Goal: Obtain resource: Download file/media

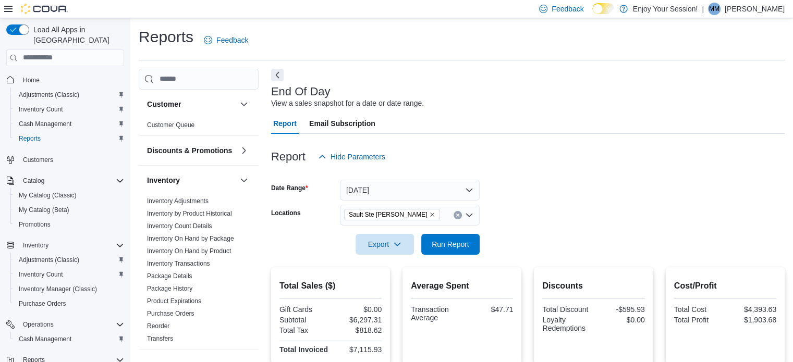
scroll to position [7, 0]
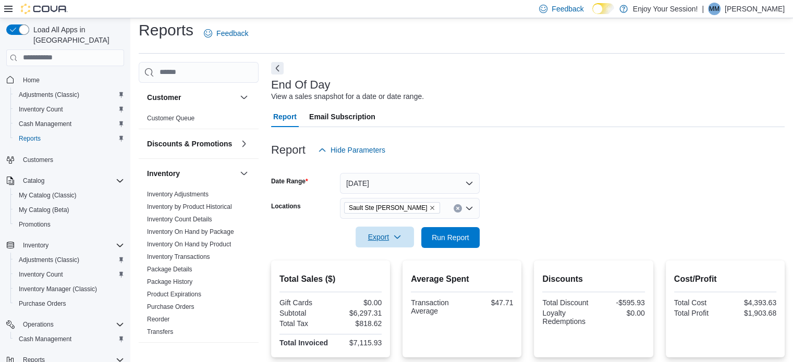
click at [397, 240] on icon "button" at bounding box center [397, 237] width 8 height 8
click at [383, 275] on span "Export to Pdf" at bounding box center [386, 279] width 47 height 8
